Goal: Find specific page/section: Find specific page/section

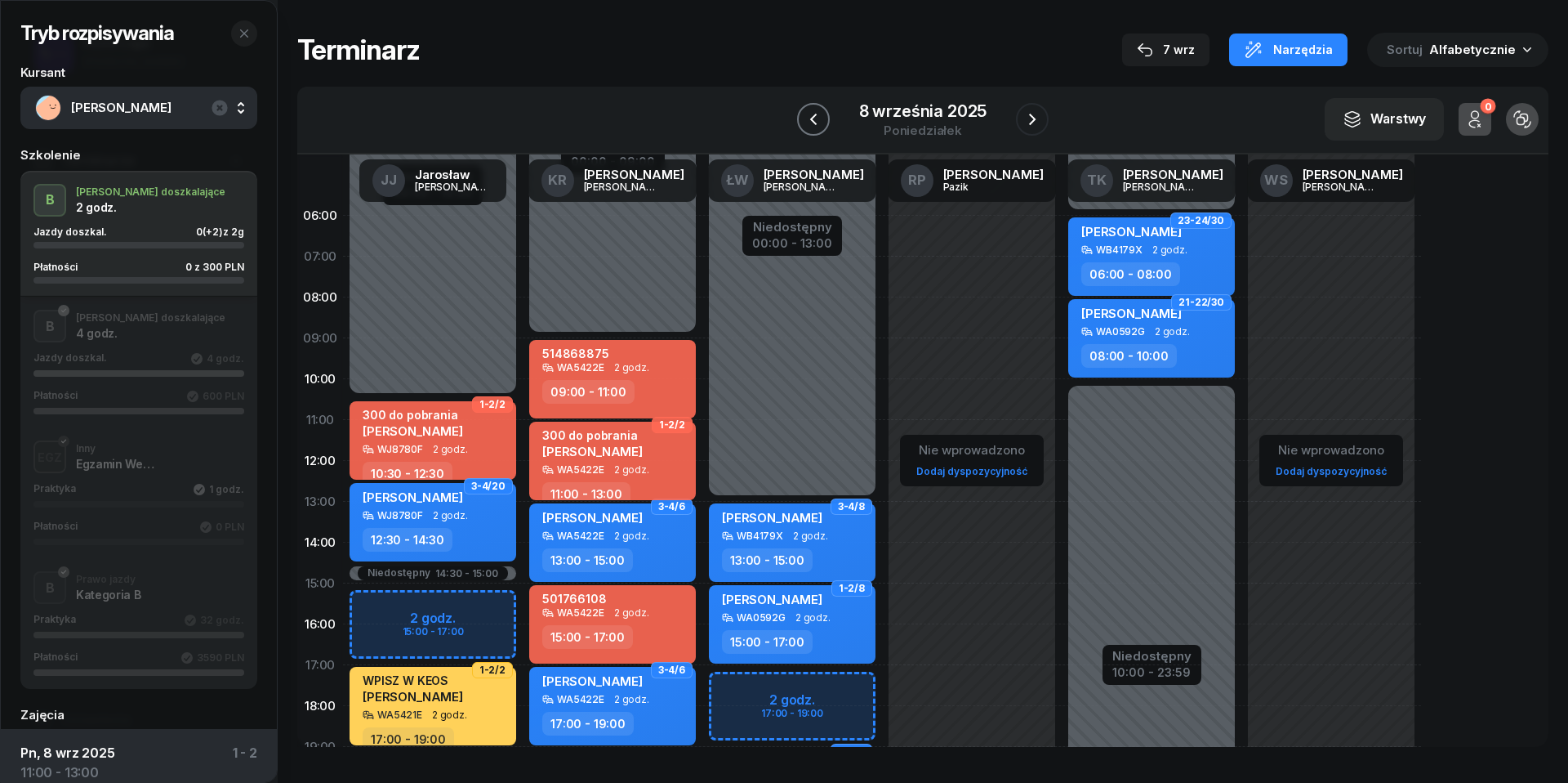
click at [822, 121] on icon "button" at bounding box center [812, 118] width 20 height 20
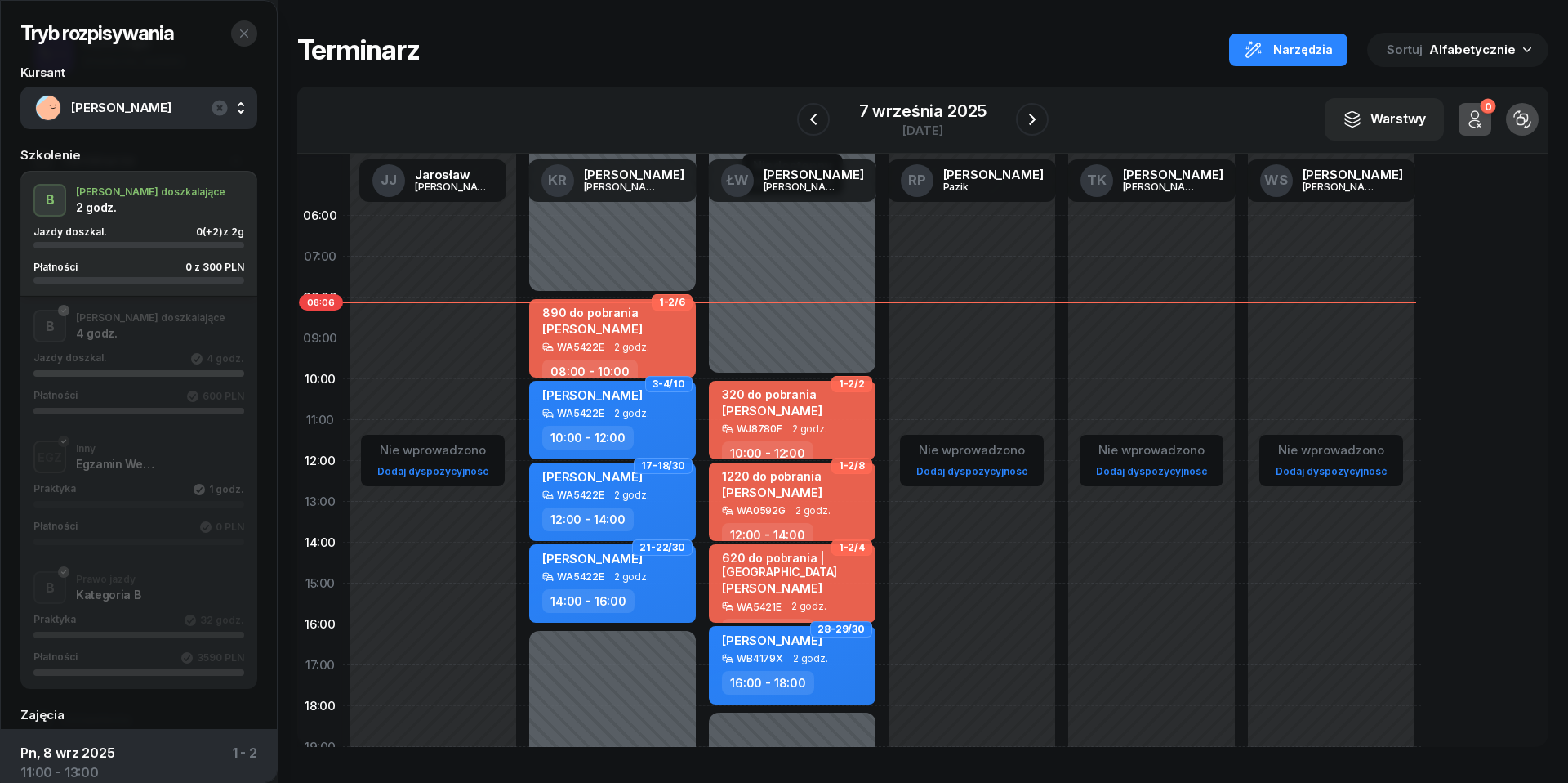
click at [243, 34] on icon "button" at bounding box center [244, 34] width 13 height 13
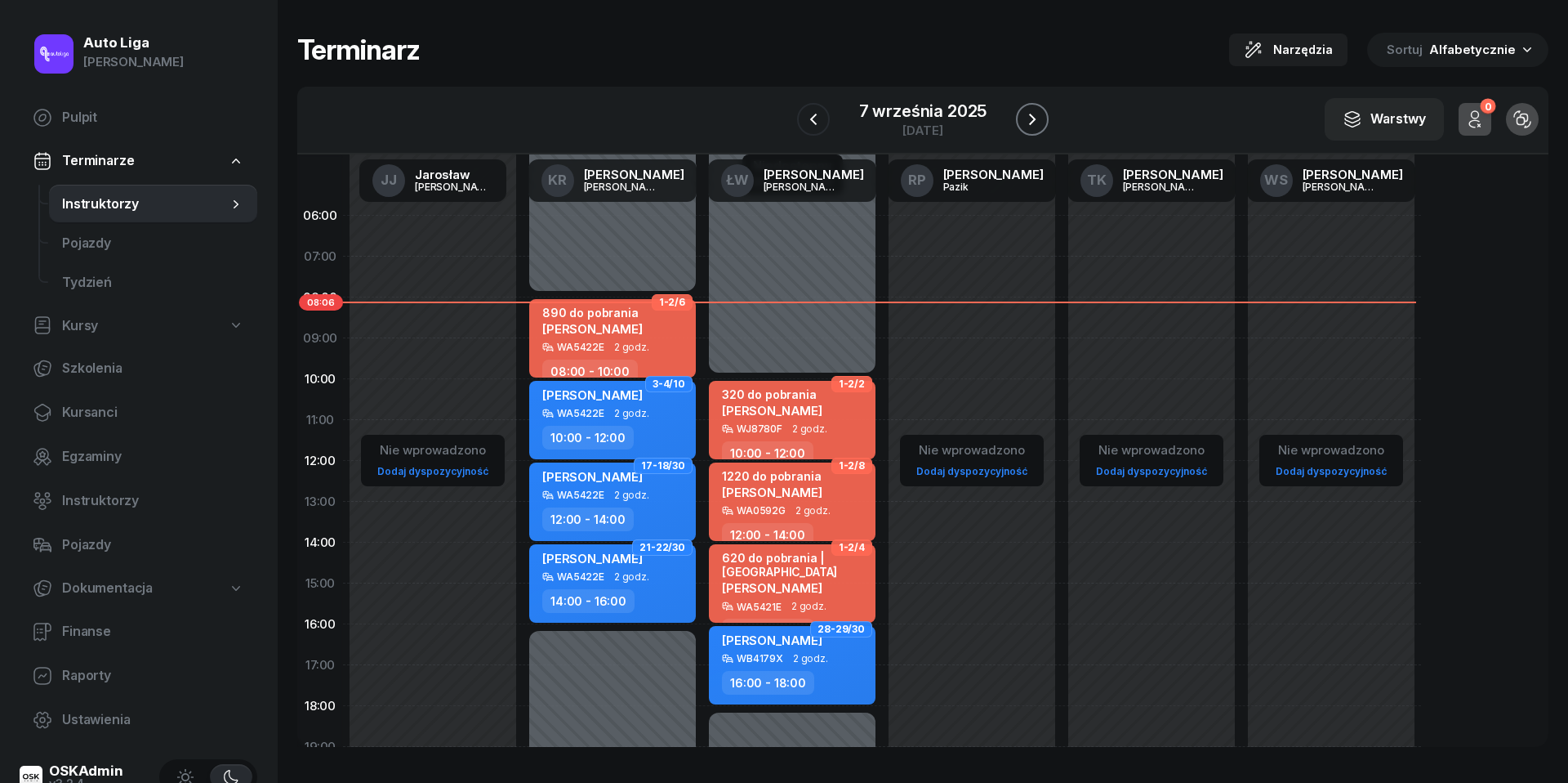
click at [1035, 116] on icon "button" at bounding box center [1031, 118] width 20 height 20
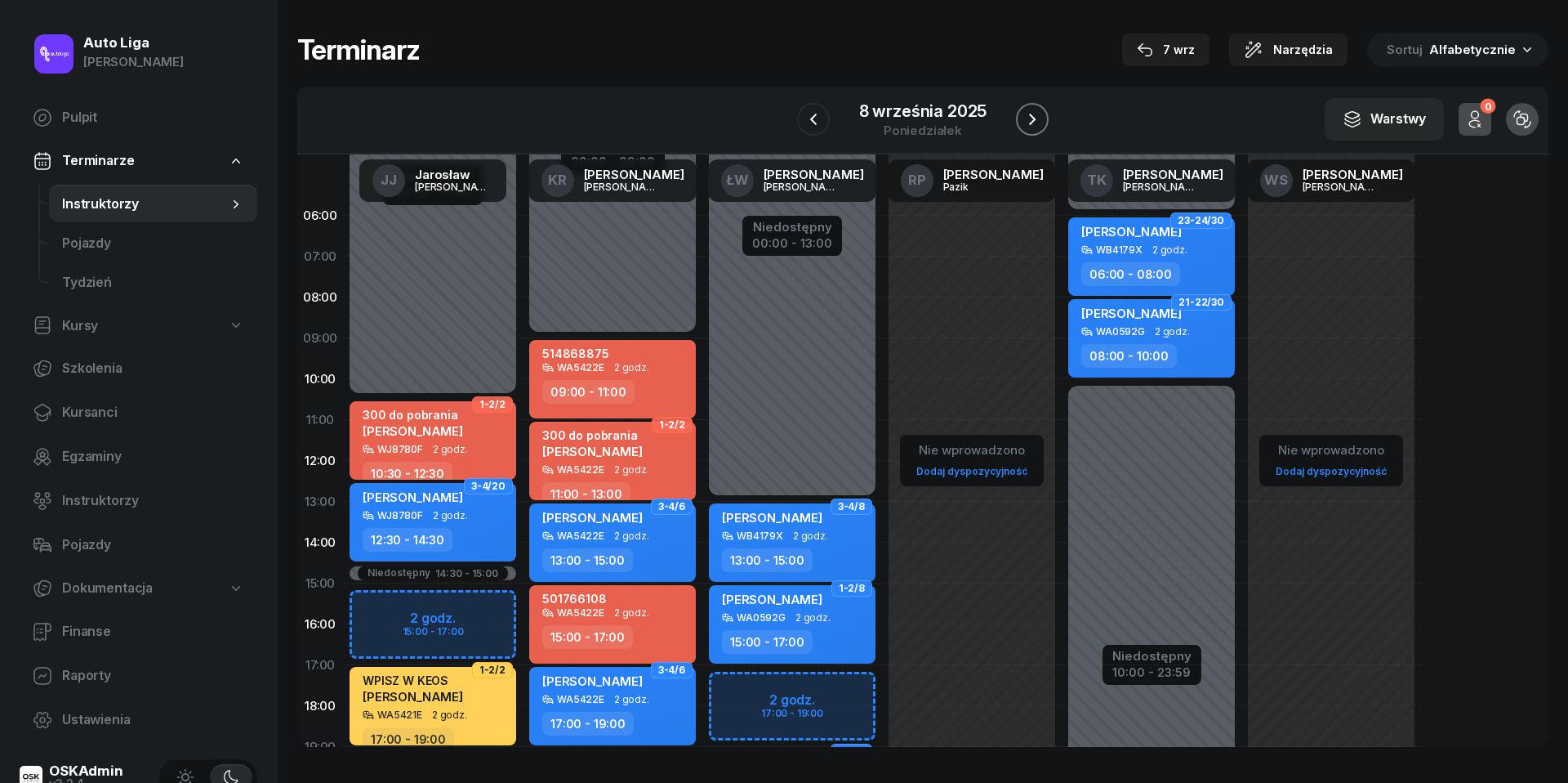
click at [1035, 116] on icon "button" at bounding box center [1031, 118] width 20 height 20
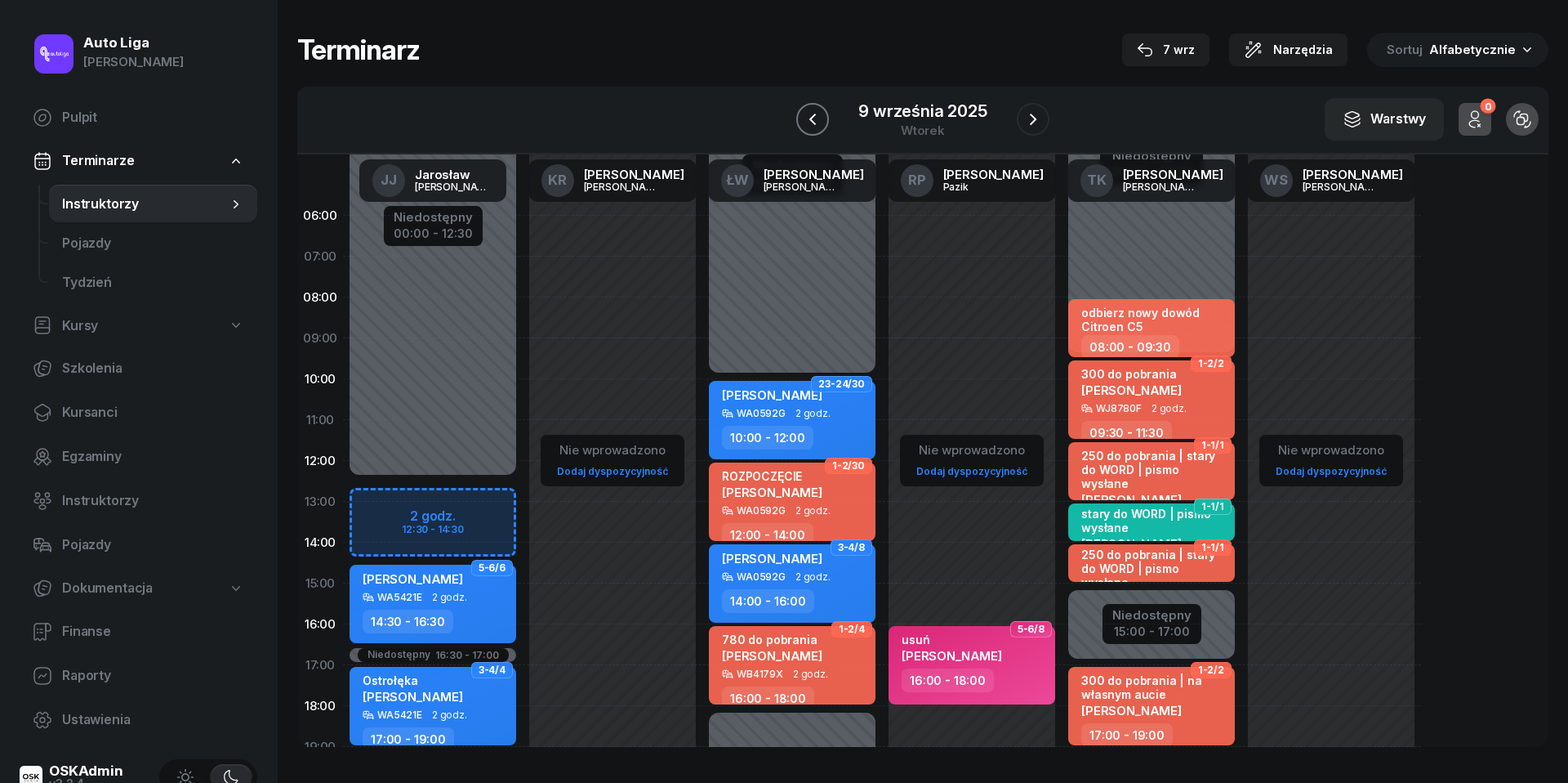
click at [811, 122] on icon "button" at bounding box center [812, 118] width 20 height 20
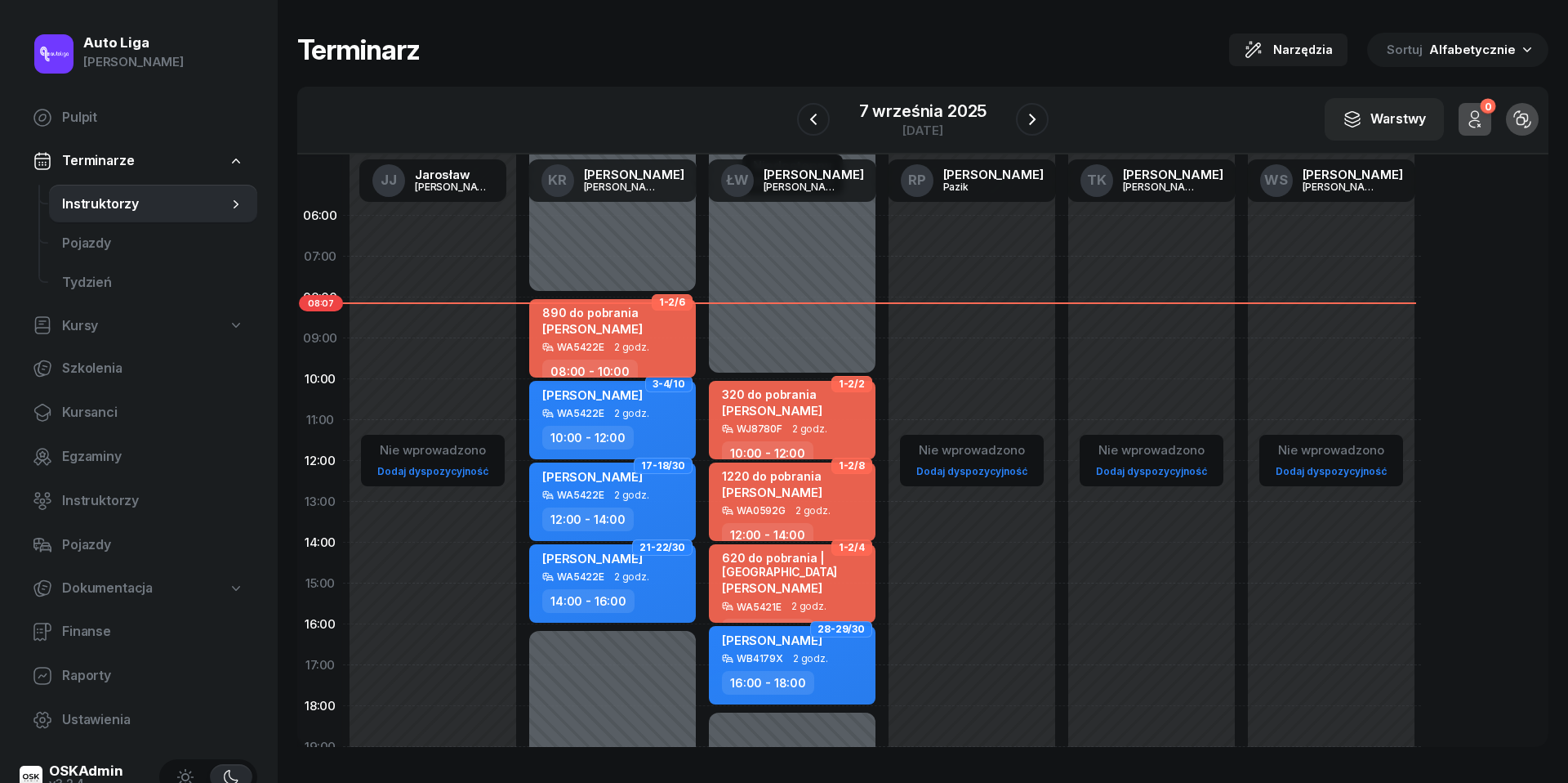
click at [645, 337] on div "890 do pobrania [PERSON_NAME]" at bounding box center [614, 323] width 143 height 36
select select "08"
select select "10"
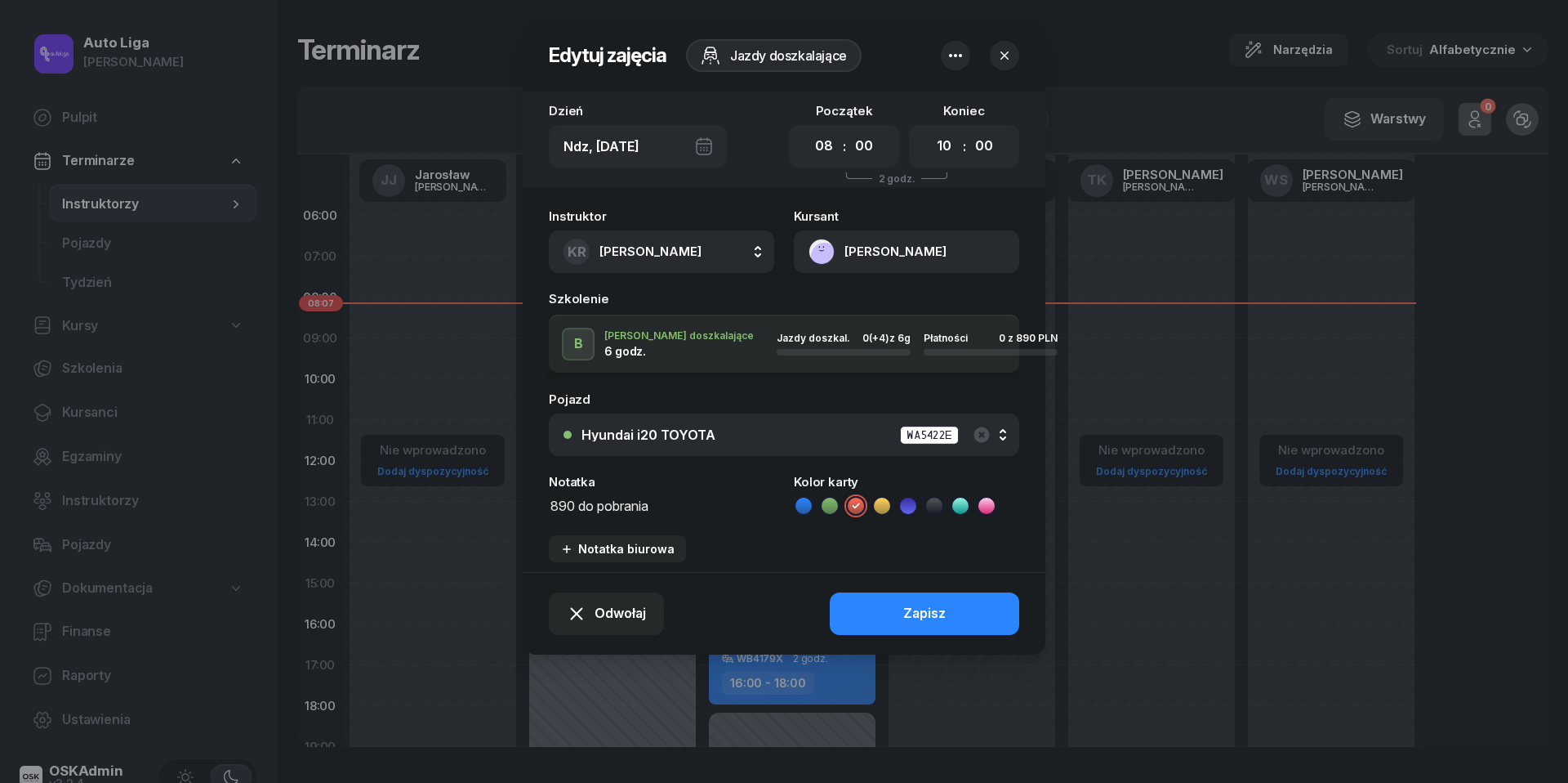
click at [822, 242] on button "[PERSON_NAME]" at bounding box center [907, 252] width 225 height 43
click at [830, 312] on div "Otwórz profil" at bounding box center [847, 308] width 79 height 21
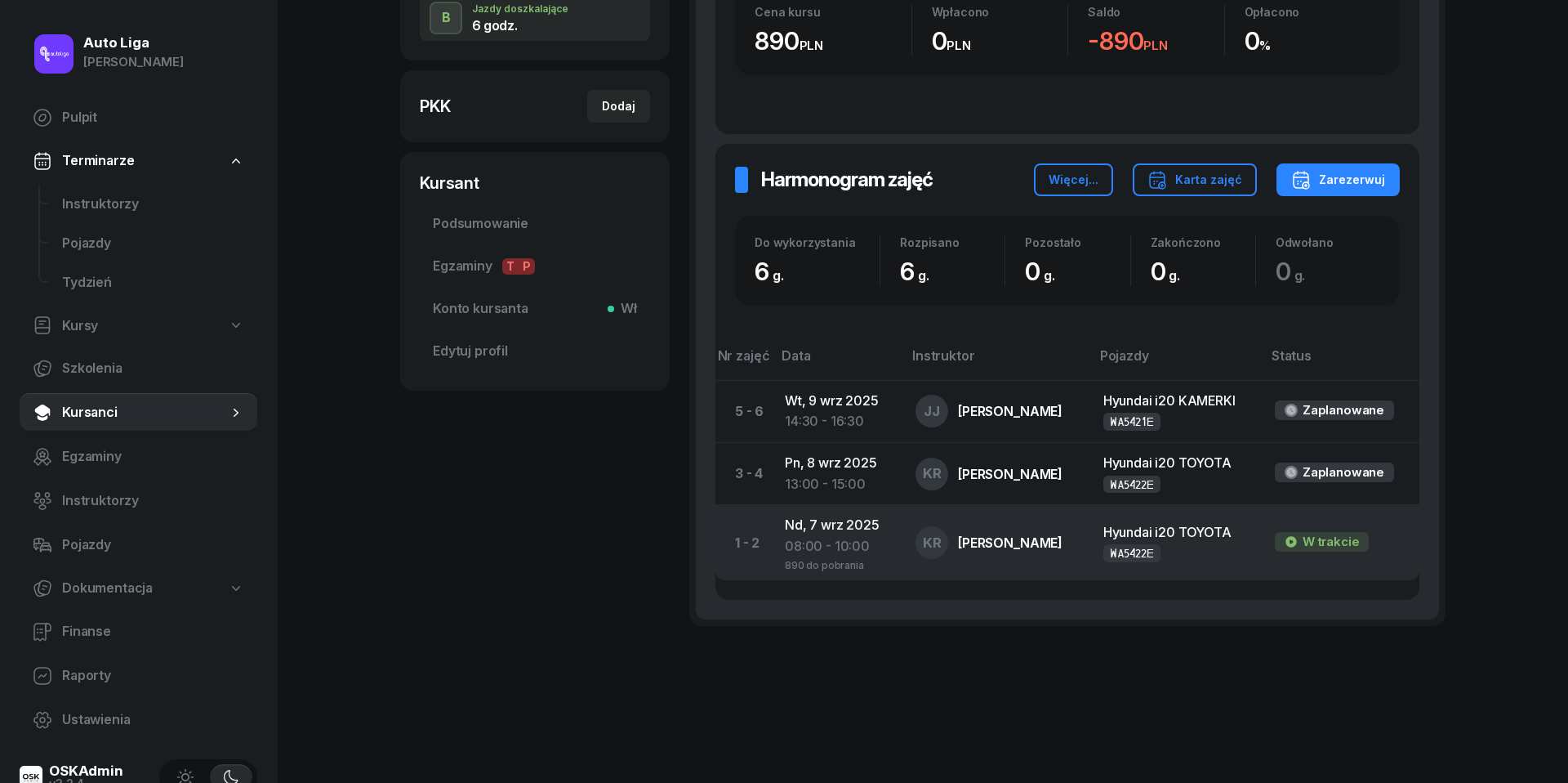
scroll to position [386, 0]
